Goal: Task Accomplishment & Management: Manage account settings

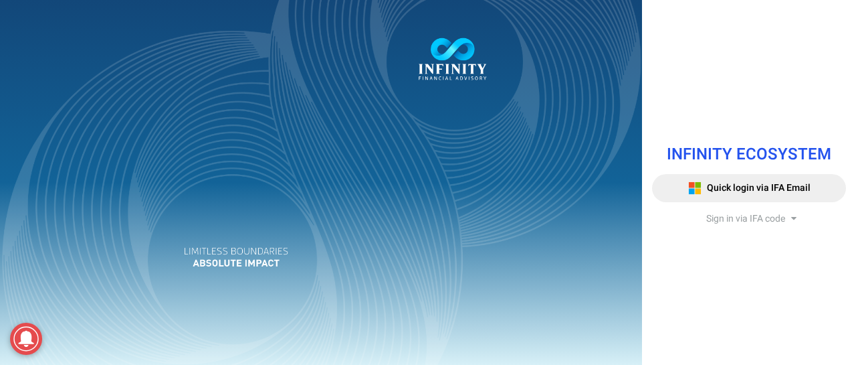
click at [770, 220] on span "Sign in via IFA code" at bounding box center [745, 218] width 79 height 14
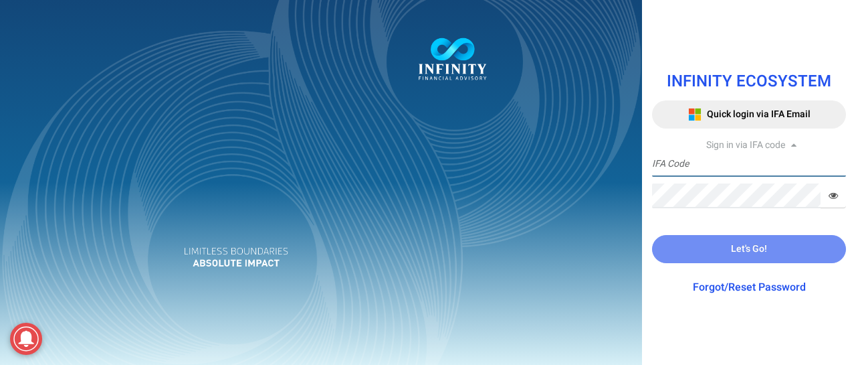
paste input "IFA0097"
type input "IFA0097"
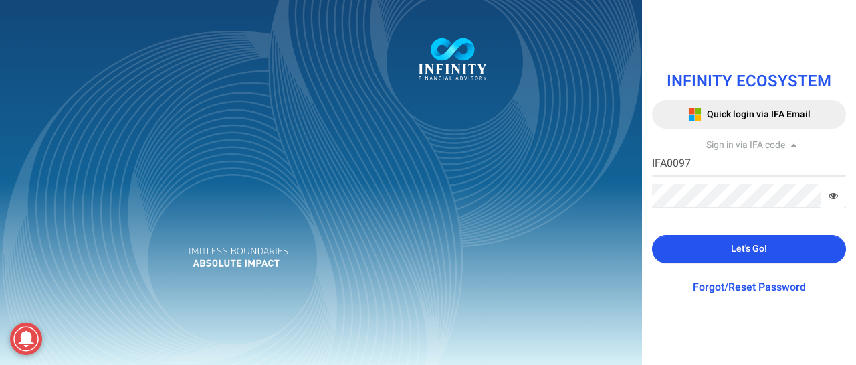
click at [767, 248] on span "Let's Go!" at bounding box center [749, 248] width 36 height 14
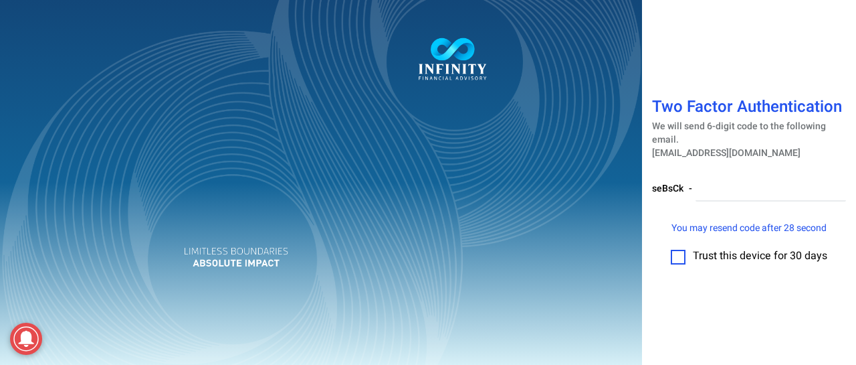
click at [677, 255] on label at bounding box center [678, 257] width 15 height 15
click at [678, 252] on input "checkbox" at bounding box center [678, 252] width 0 height 0
click at [722, 185] on input "number" at bounding box center [771, 189] width 151 height 25
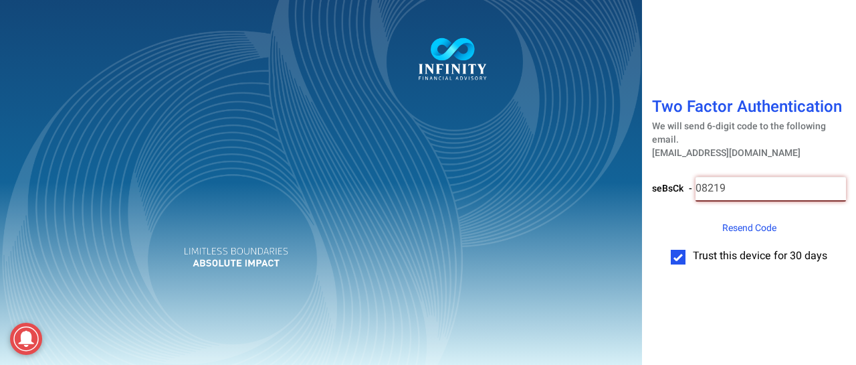
type input "082195"
